Goal: Information Seeking & Learning: Find specific fact

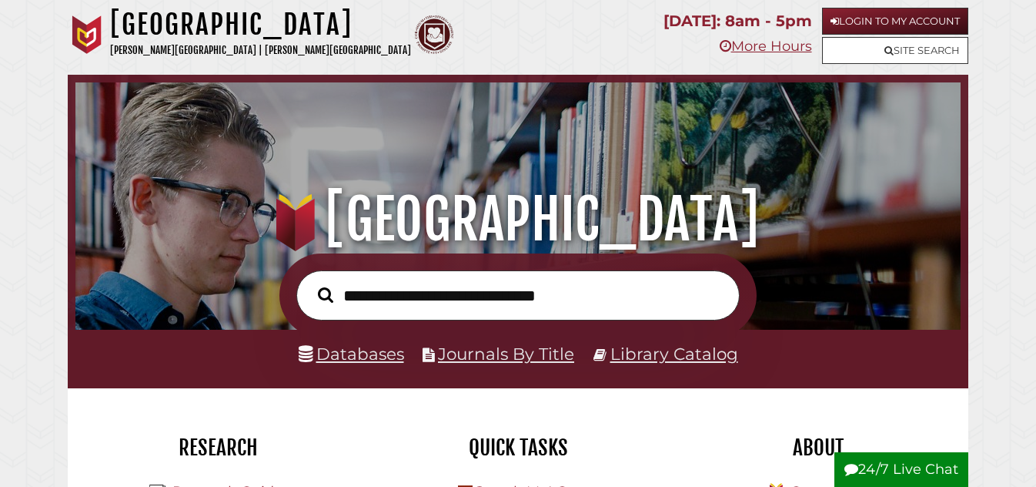
scroll to position [293, 878]
drag, startPoint x: 776, startPoint y: 47, endPoint x: 802, endPoint y: 62, distance: 30.4
click at [776, 47] on link "More Hours" at bounding box center [766, 46] width 92 height 17
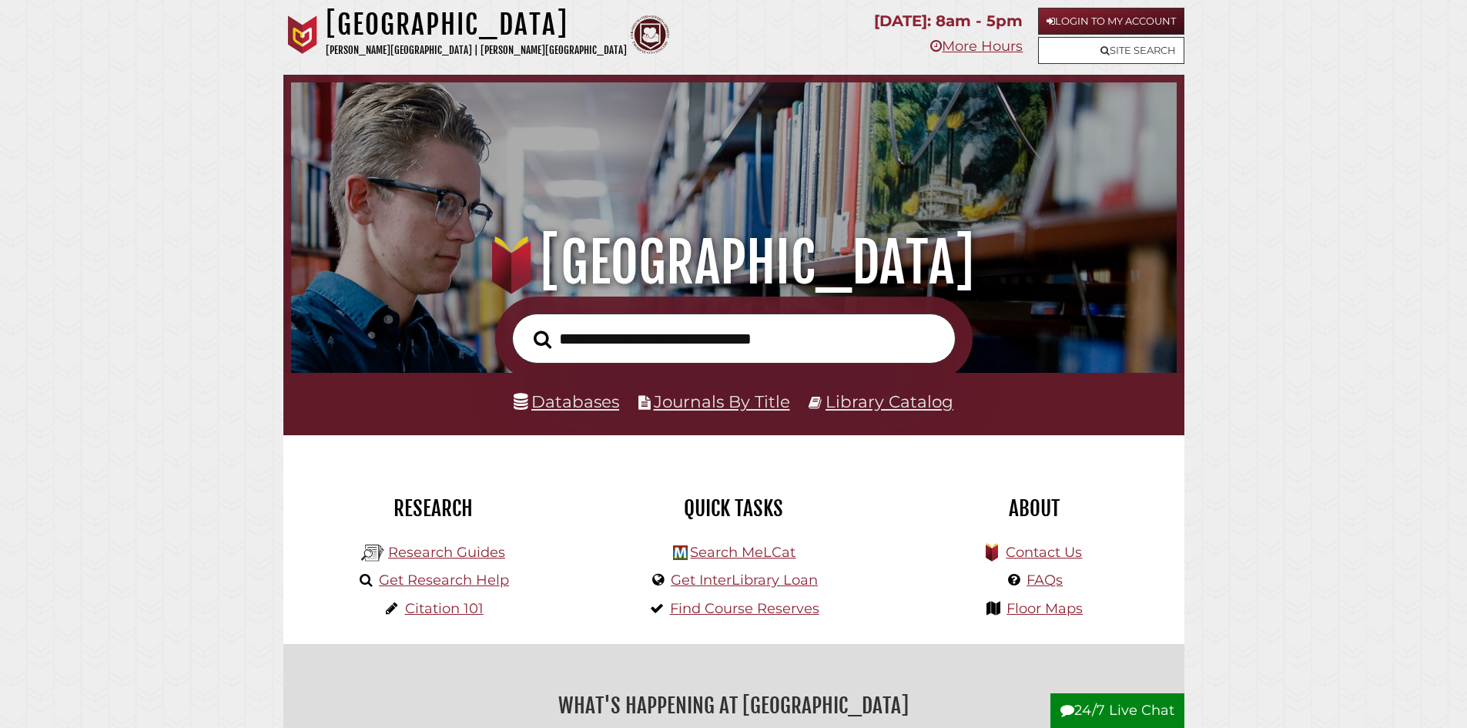
scroll to position [293, 878]
click at [809, 344] on input "text" at bounding box center [733, 338] width 443 height 50
type input "*"
type input "**********"
click at [526, 326] on button "Search" at bounding box center [542, 340] width 33 height 28
